Goal: Transaction & Acquisition: Obtain resource

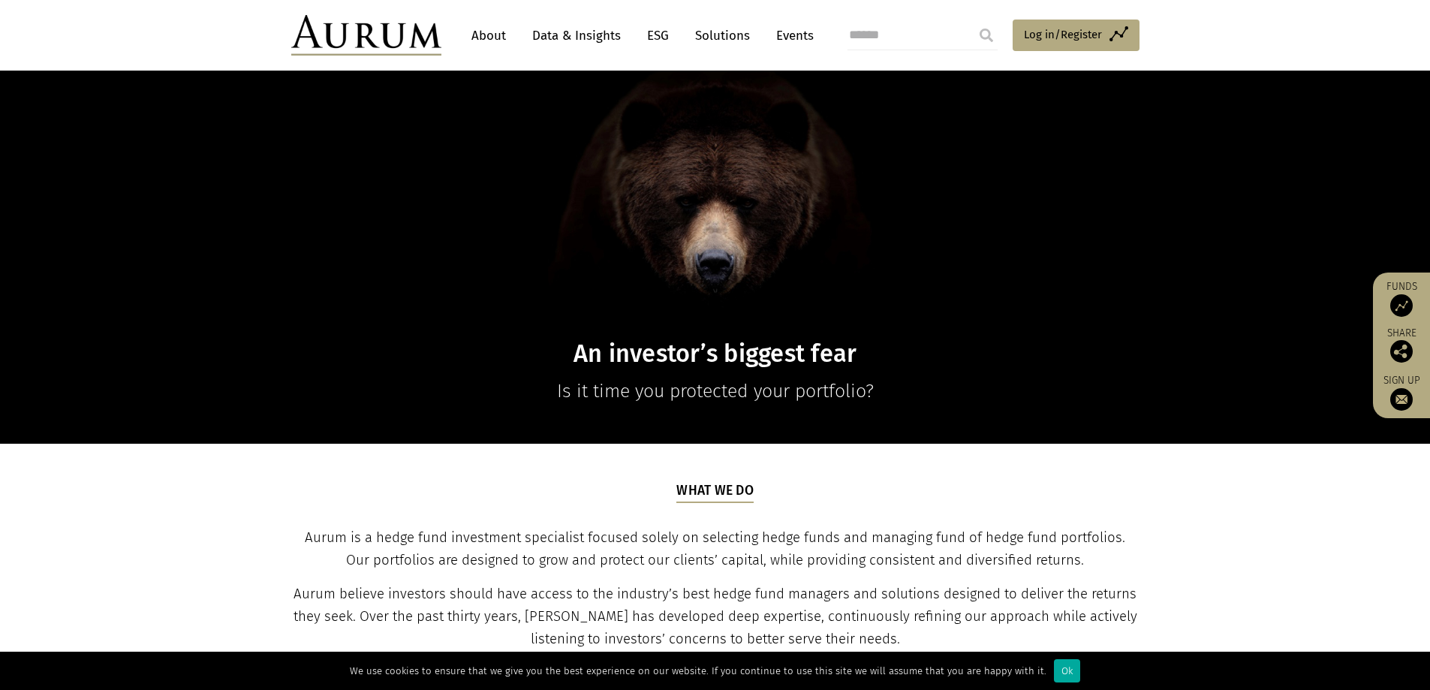
scroll to position [250, 0]
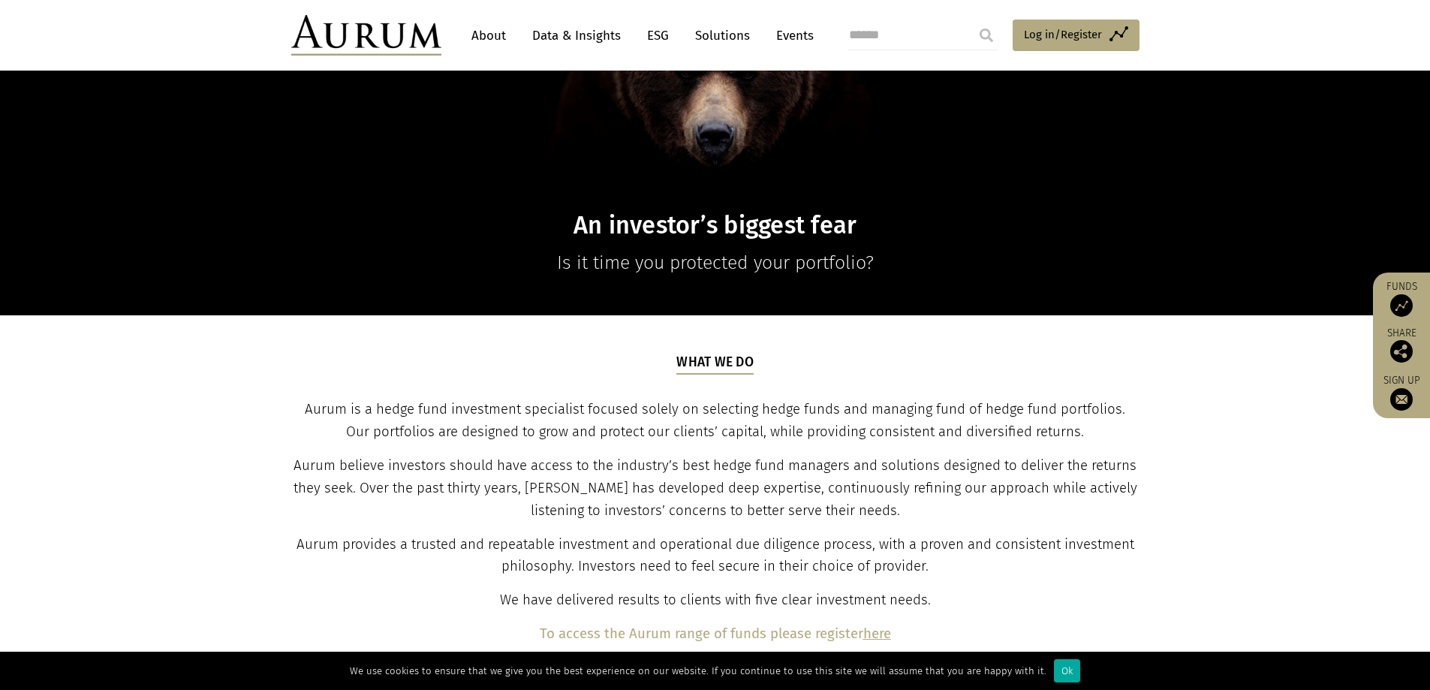
click at [708, 38] on link "Solutions" at bounding box center [722, 36] width 70 height 28
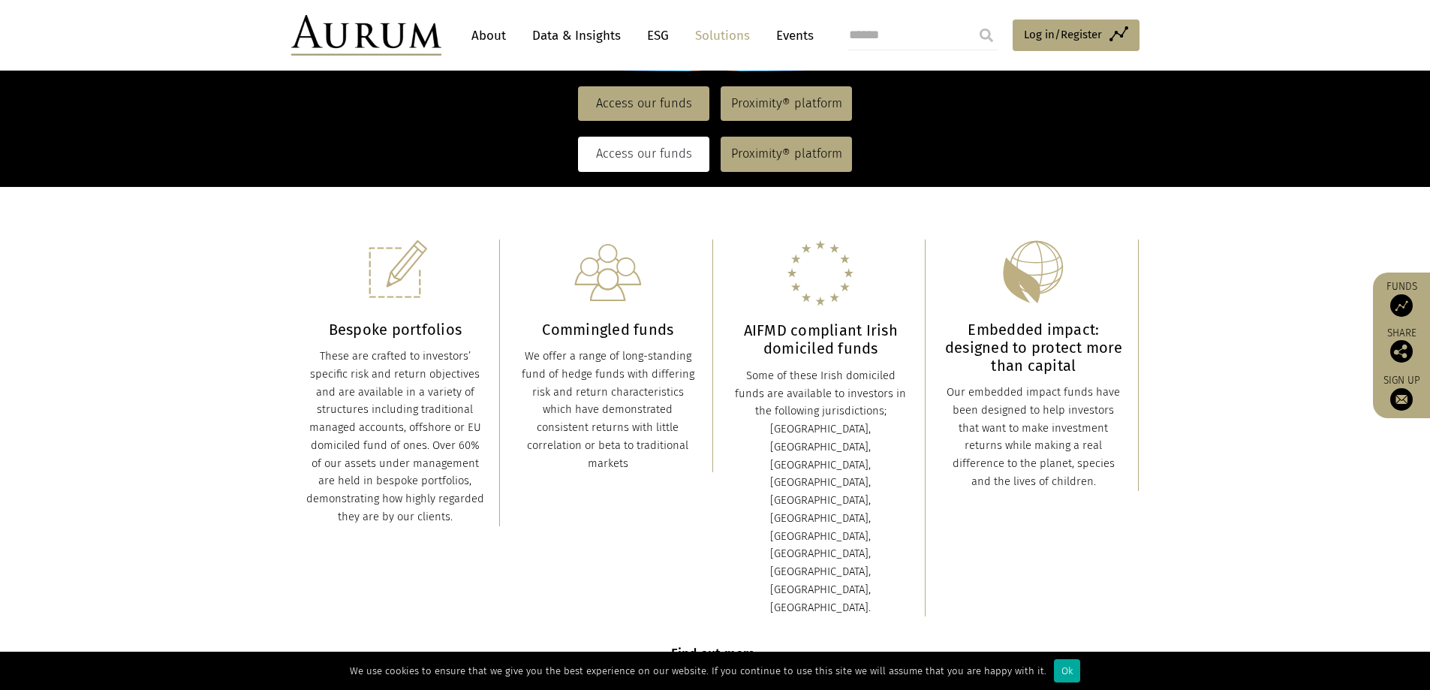
scroll to position [250, 0]
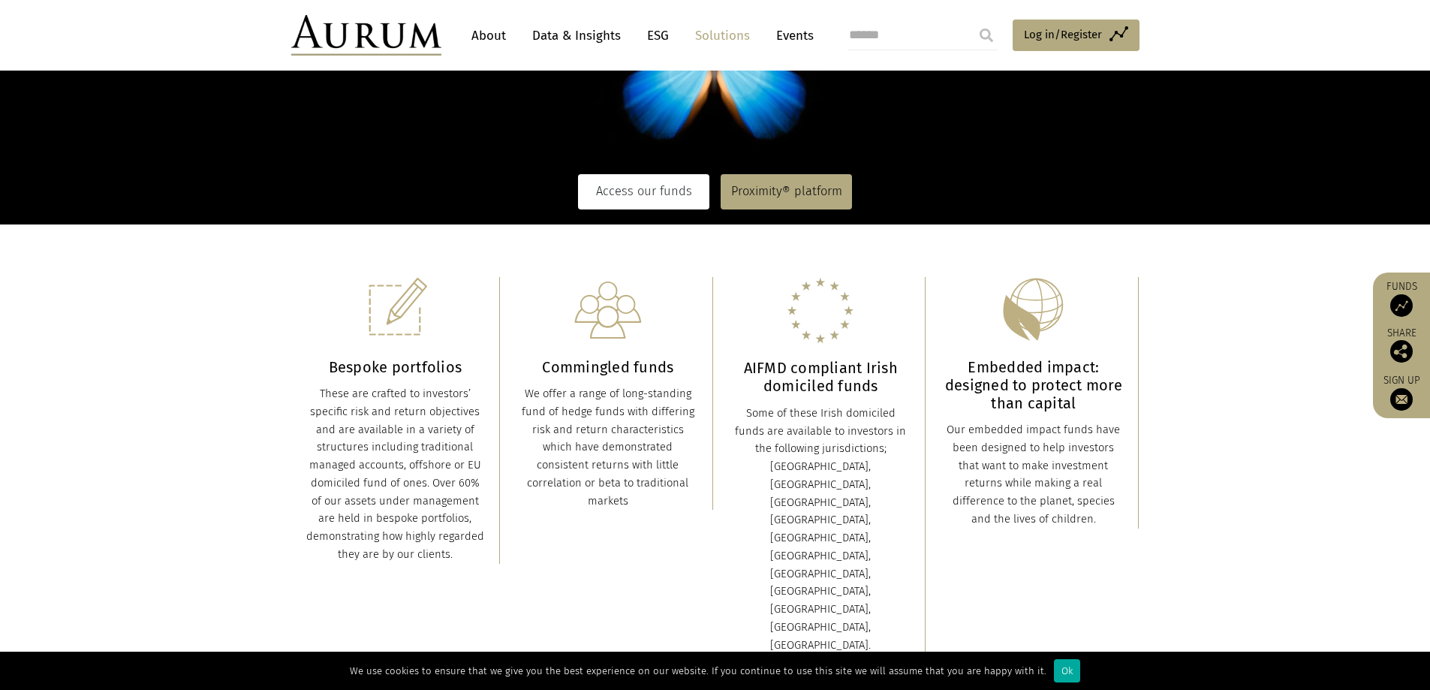
click at [654, 203] on link "Access our funds" at bounding box center [643, 191] width 131 height 35
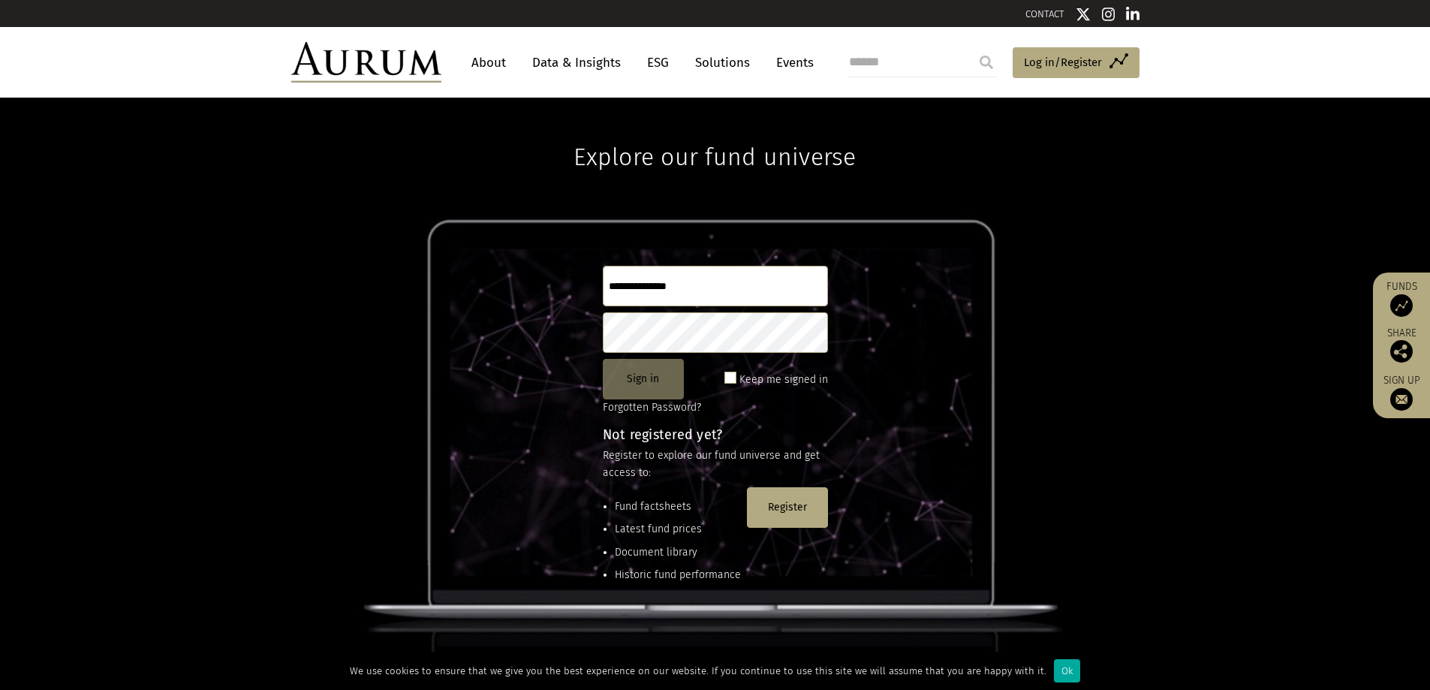
type input "**********"
click at [658, 378] on button "Sign in" at bounding box center [643, 379] width 81 height 41
click at [642, 374] on button "Sign in" at bounding box center [643, 379] width 81 height 41
click at [735, 376] on span at bounding box center [730, 377] width 12 height 12
click at [639, 384] on button "Sign in" at bounding box center [643, 379] width 81 height 41
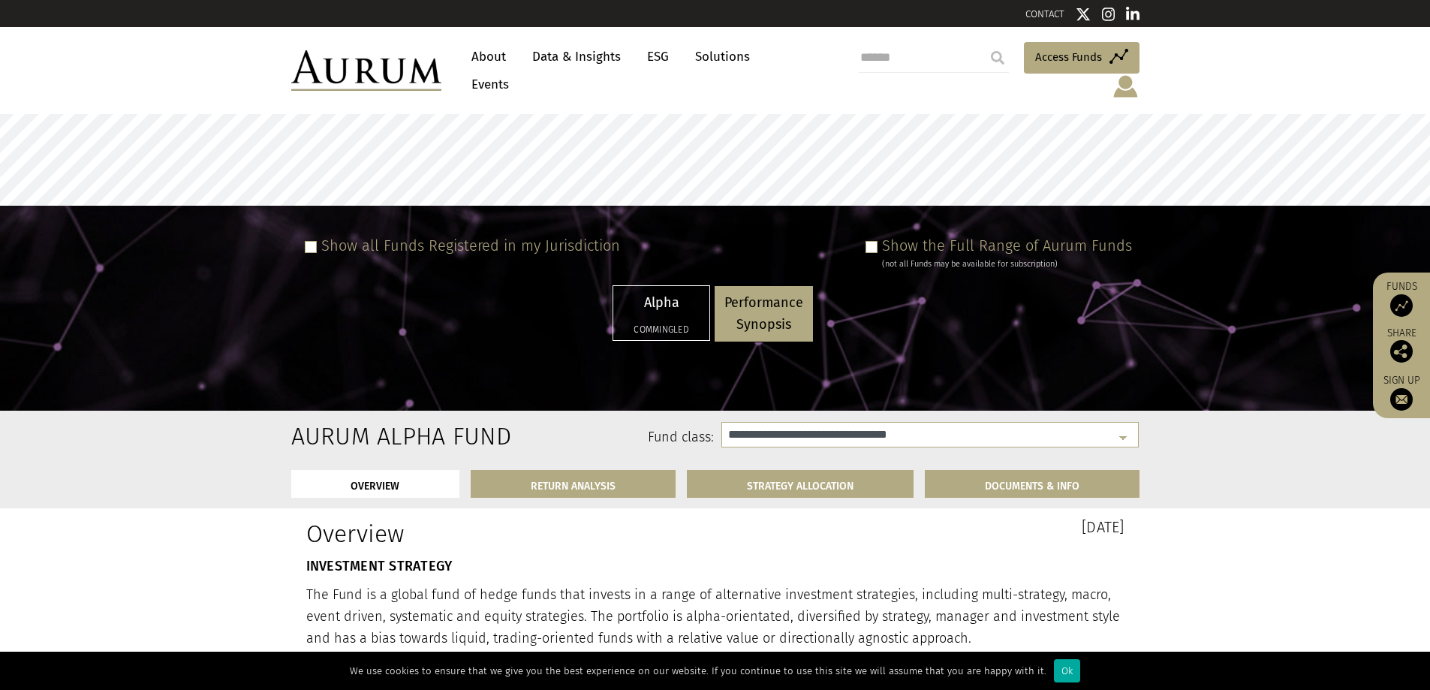
select select "**********"
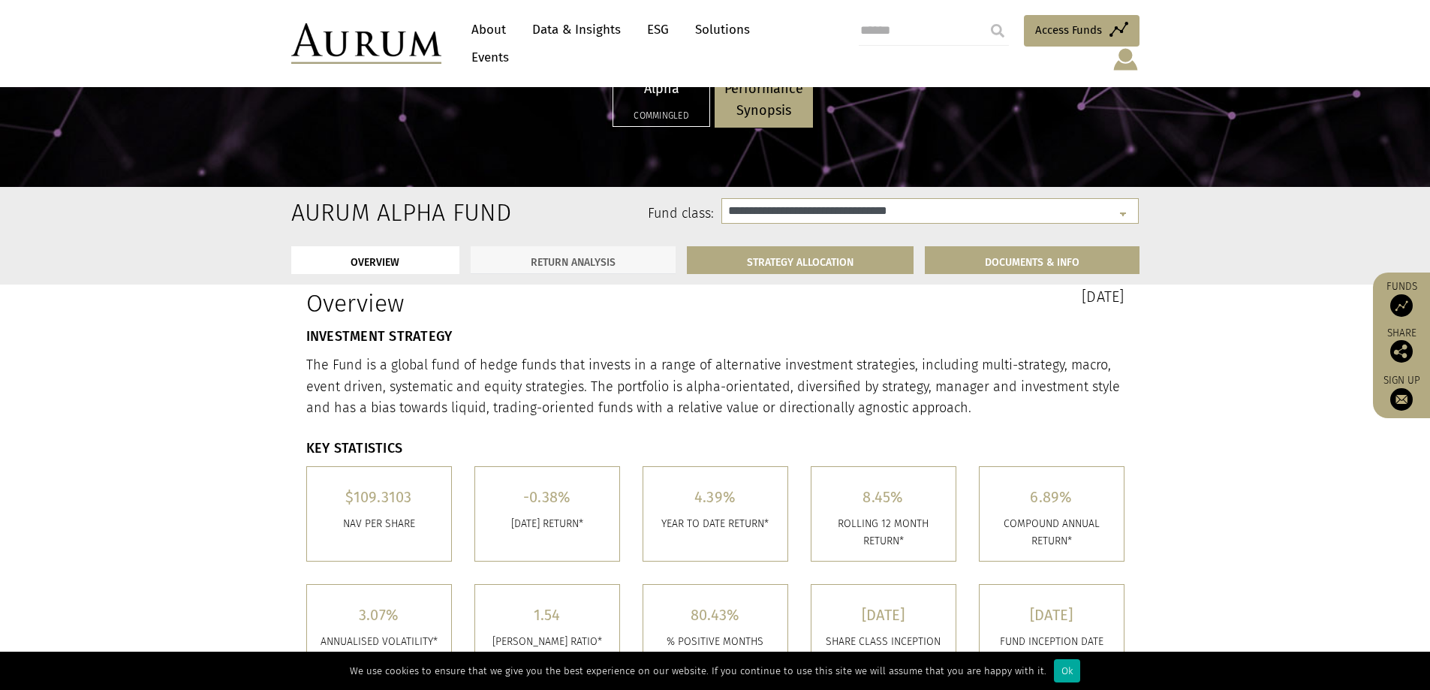
scroll to position [250, 0]
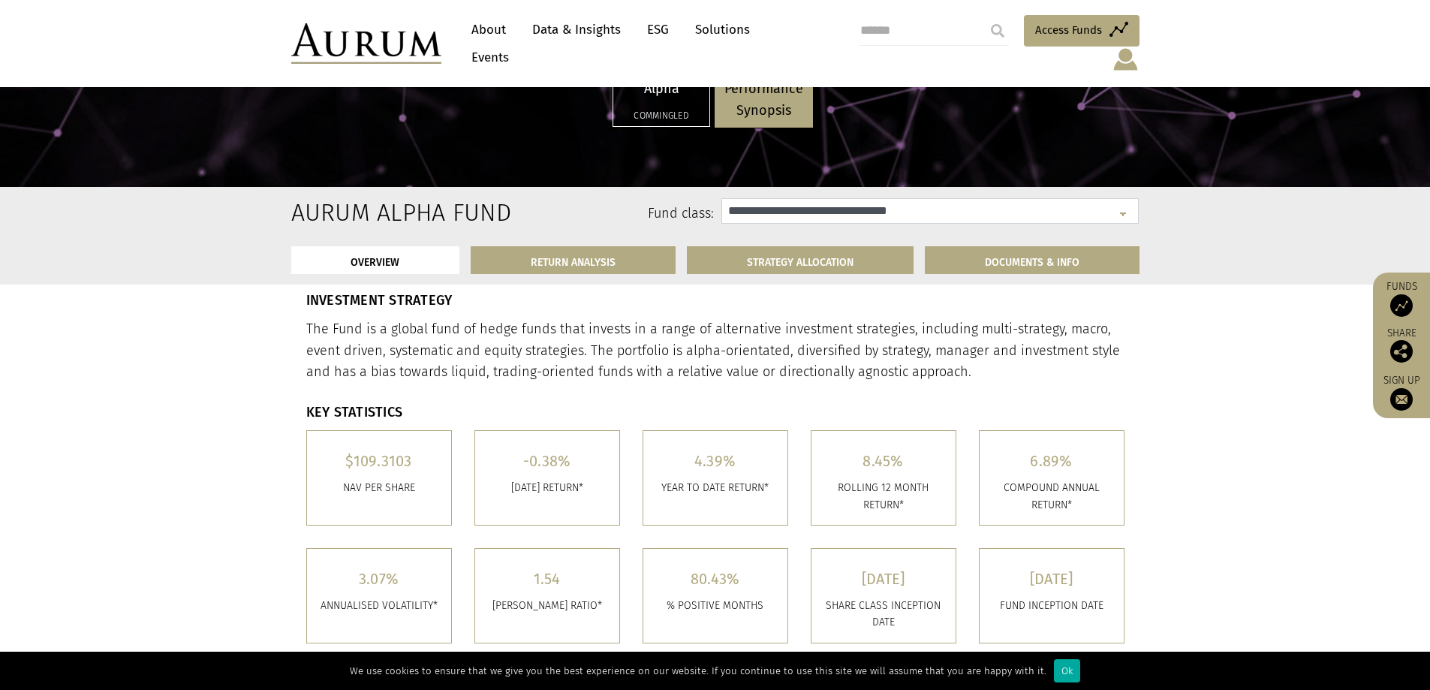
click at [1120, 216] on select "**********" at bounding box center [929, 211] width 417 height 26
drag, startPoint x: 1165, startPoint y: 324, endPoint x: 1173, endPoint y: 328, distance: 8.4
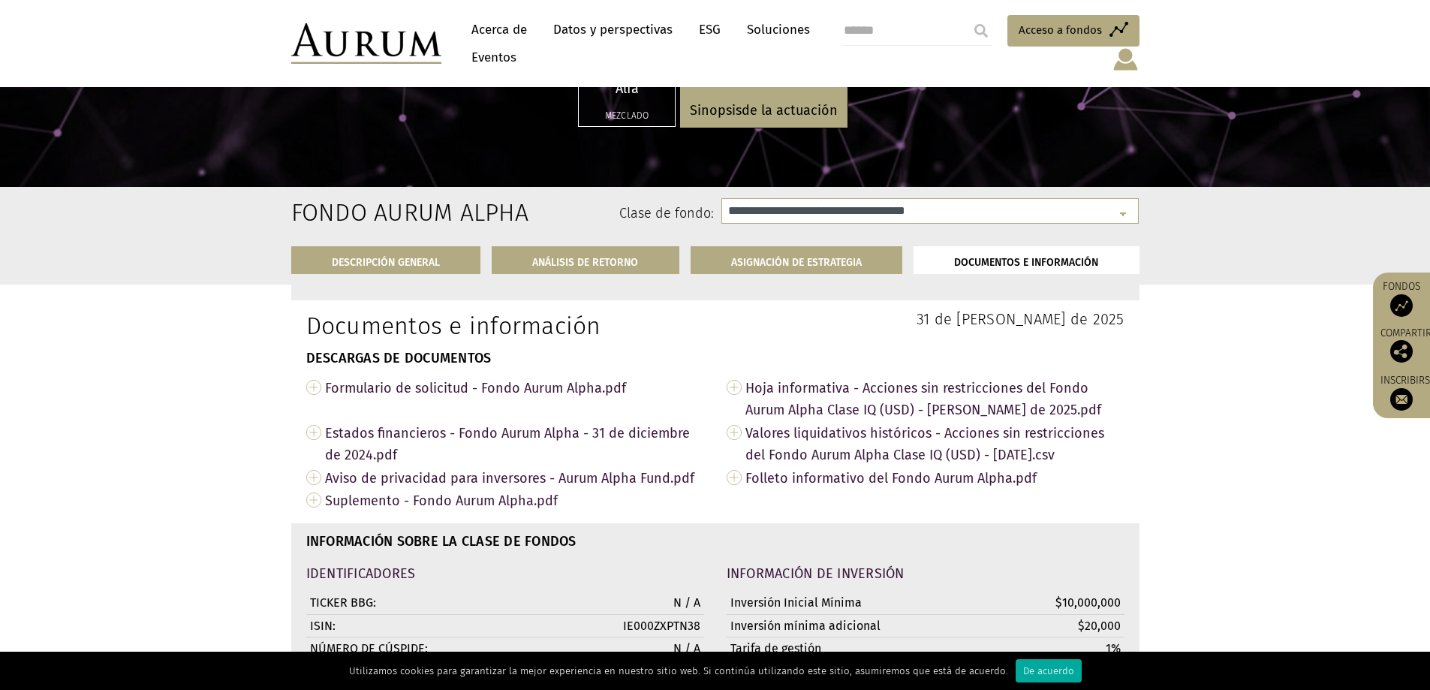
scroll to position [5253, 0]
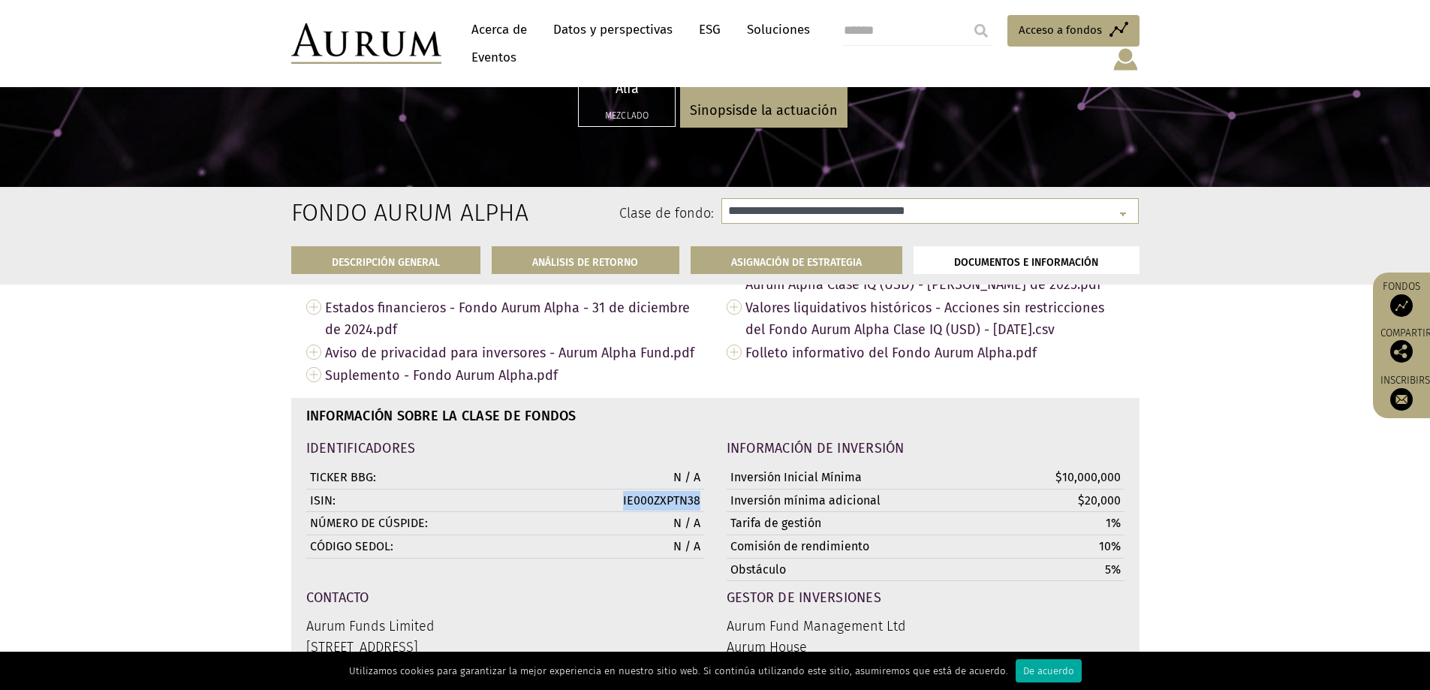
drag, startPoint x: 630, startPoint y: 534, endPoint x: 700, endPoint y: 533, distance: 69.8
click at [700, 512] on td "IE000ZXPTN38" at bounding box center [632, 500] width 144 height 23
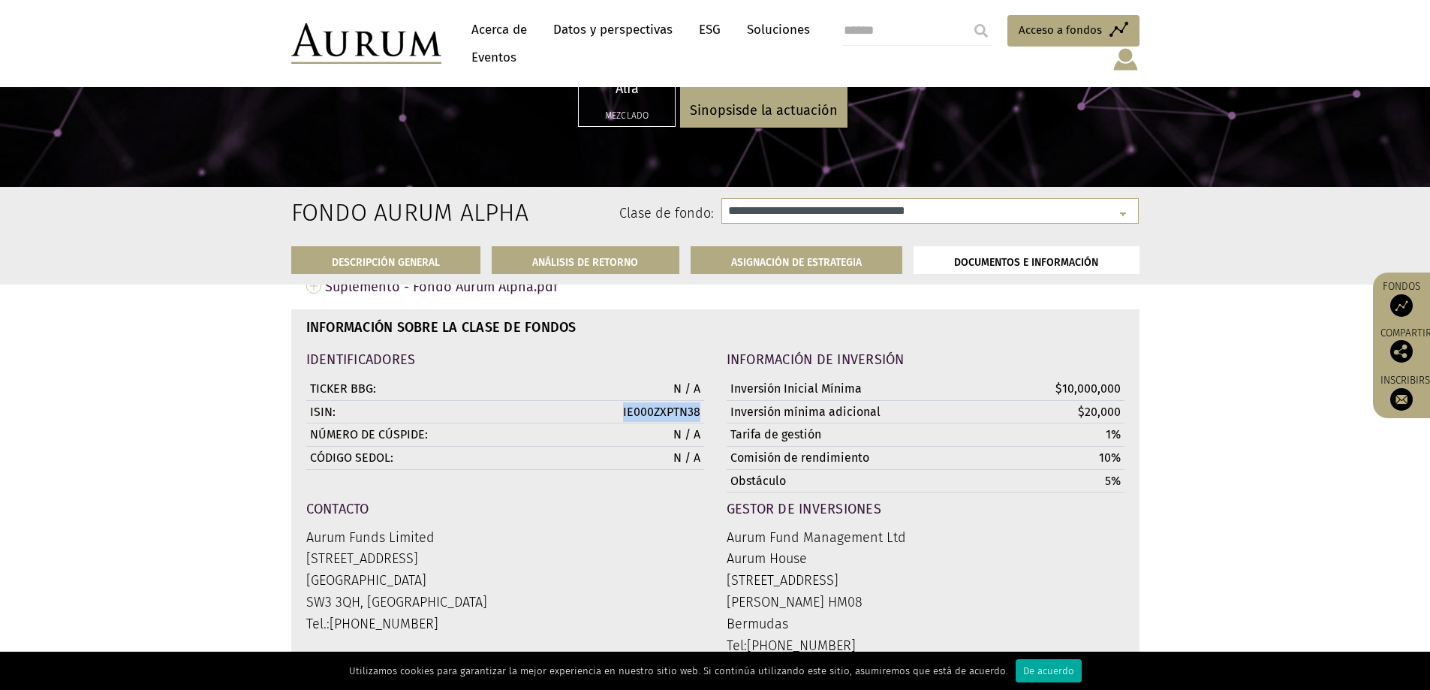
scroll to position [5378, 0]
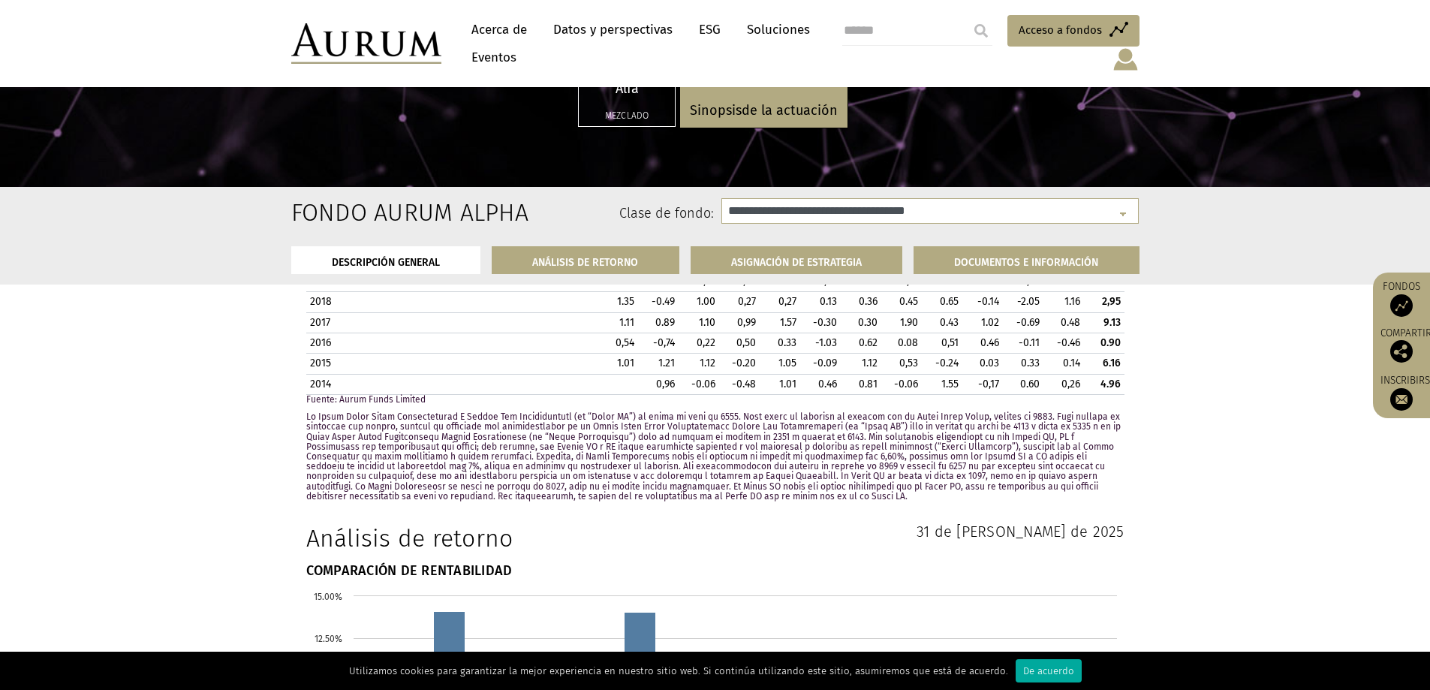
scroll to position [1420, 0]
